Goal: Transaction & Acquisition: Subscribe to service/newsletter

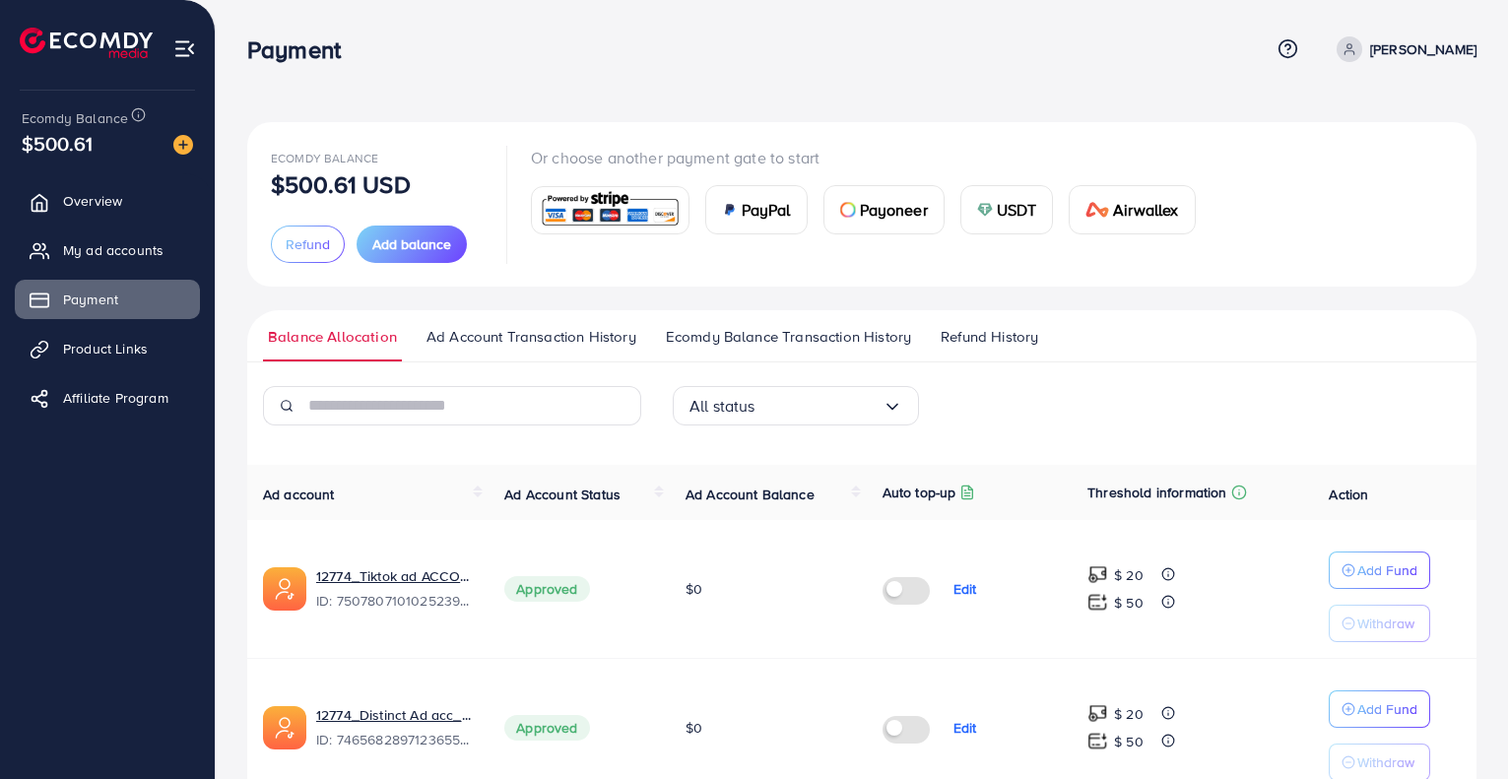
scroll to position [512, 0]
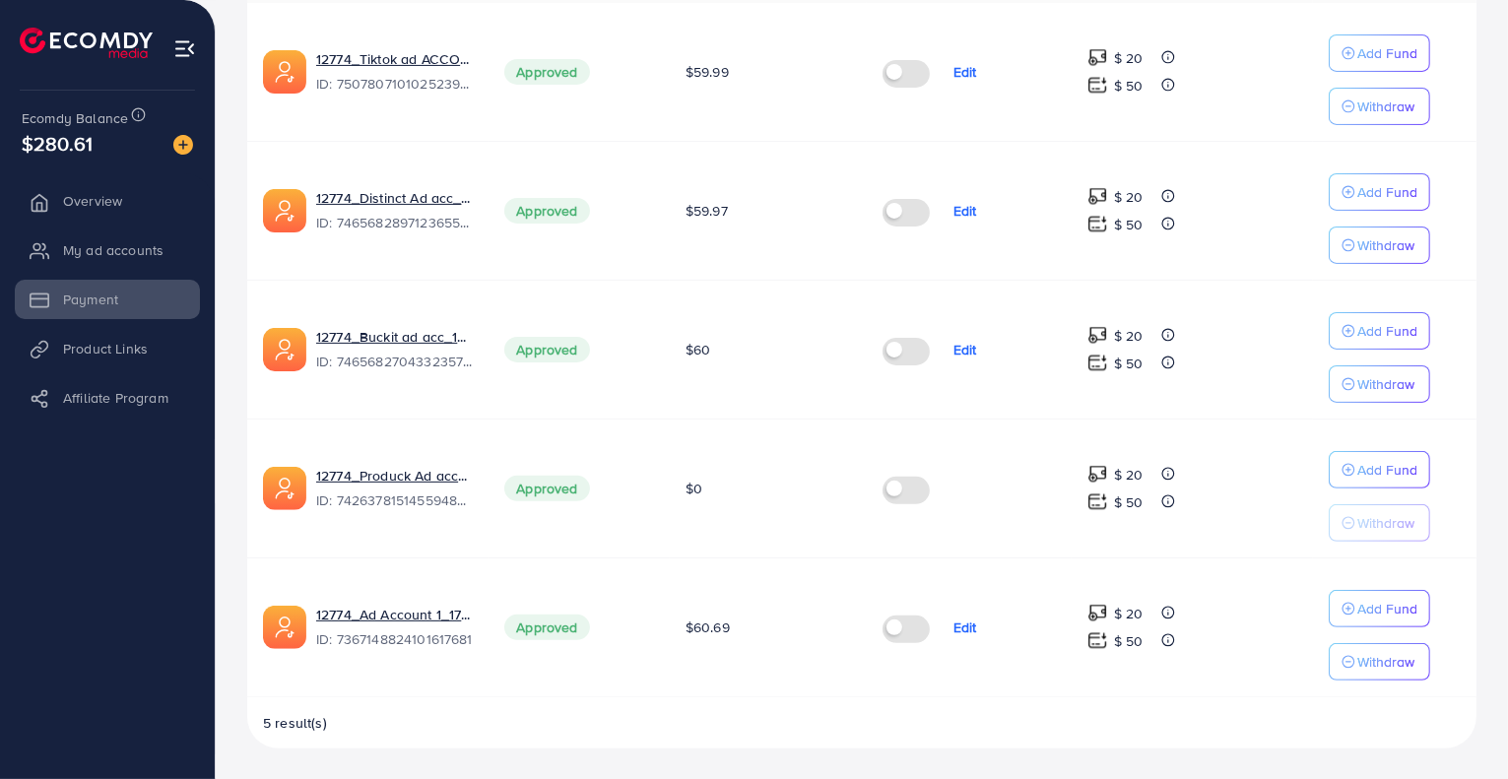
scroll to position [512, 0]
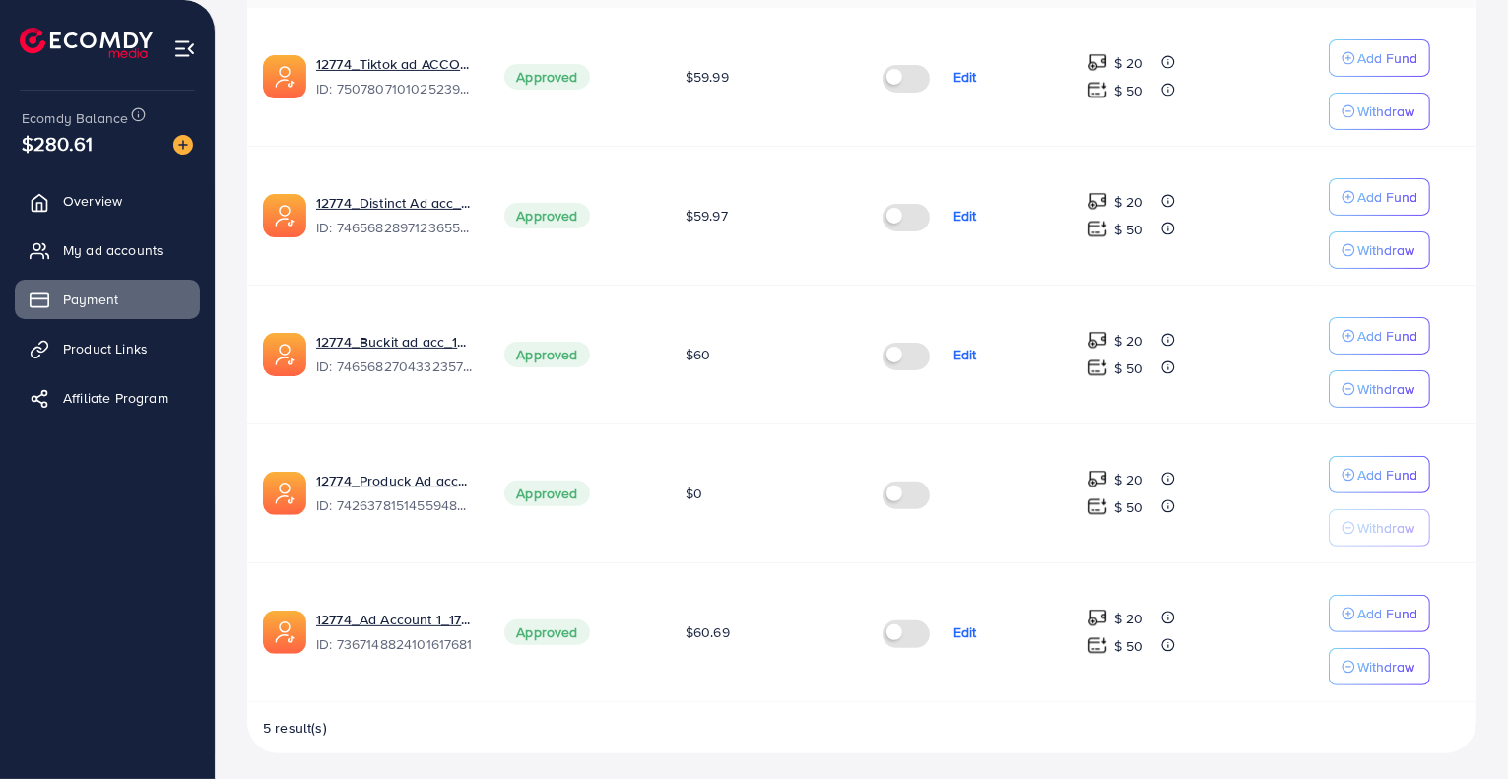
click at [902, 501] on label at bounding box center [910, 493] width 55 height 23
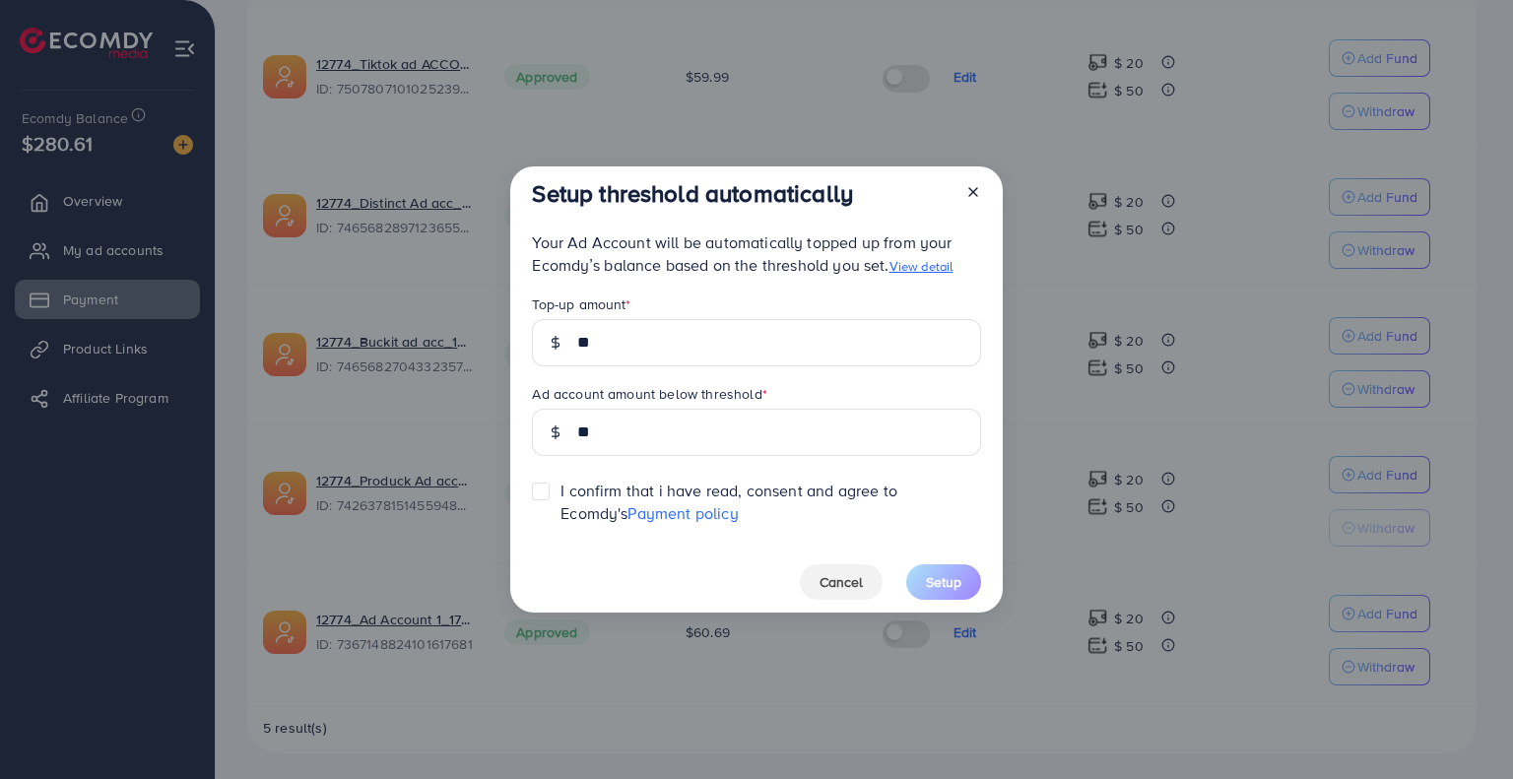
click at [561, 482] on label at bounding box center [561, 482] width 0 height 0
click at [926, 572] on span "Setup" at bounding box center [943, 582] width 35 height 20
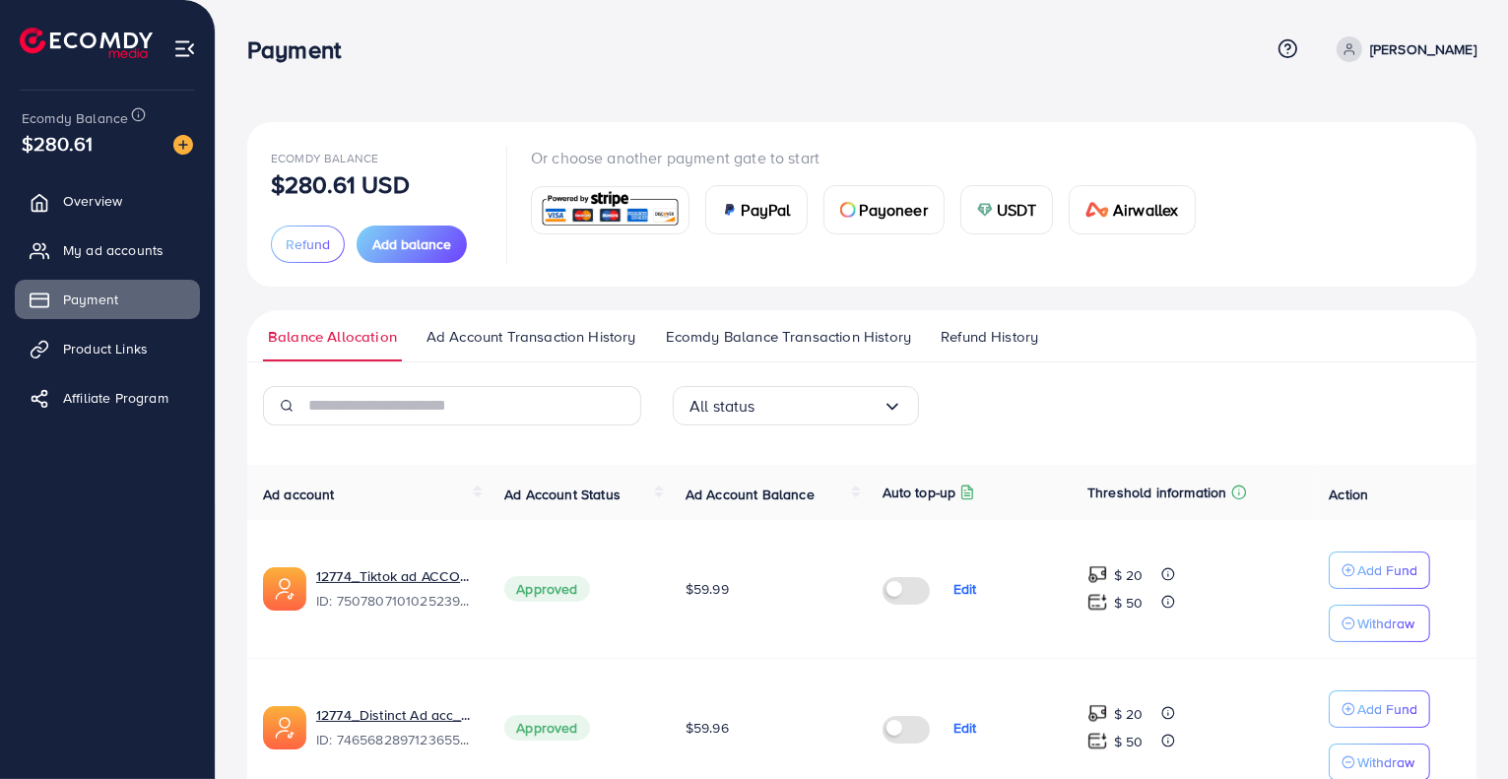
click at [591, 61] on div "Payment" at bounding box center [758, 49] width 1023 height 29
click at [485, 38] on div "Payment" at bounding box center [758, 49] width 1023 height 29
